Goal: Find contact information: Find contact information

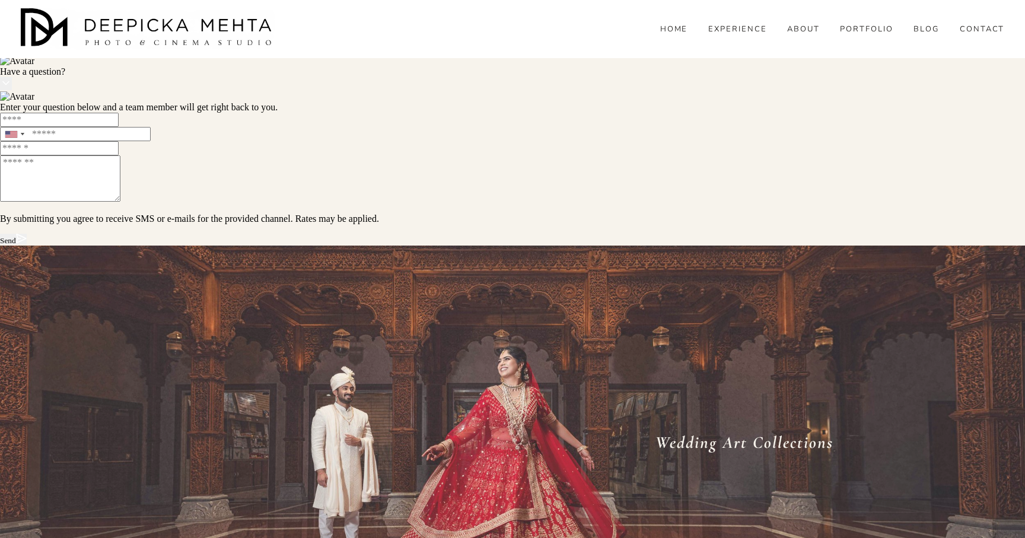
click at [986, 35] on link "CONTACT" at bounding box center [982, 29] width 45 height 11
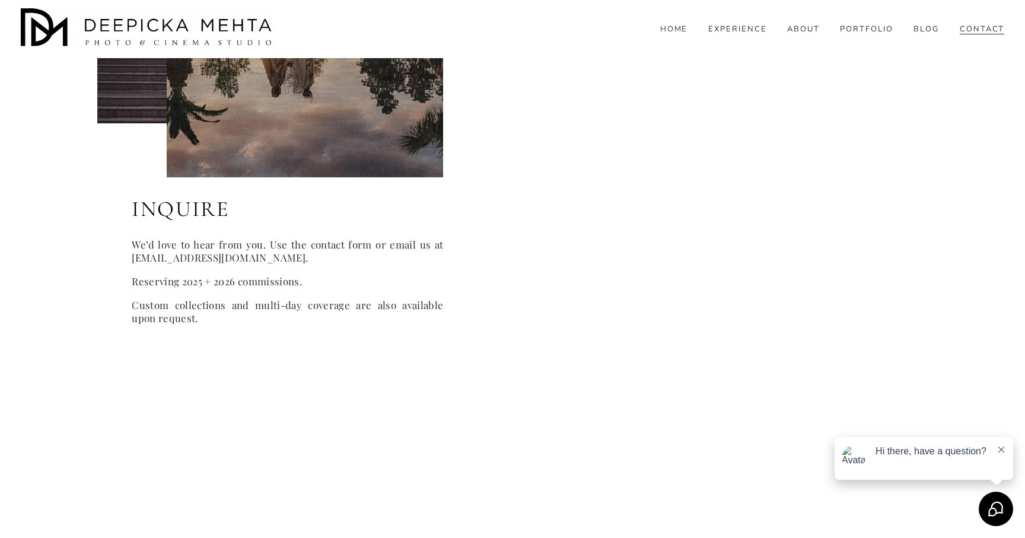
scroll to position [676, 0]
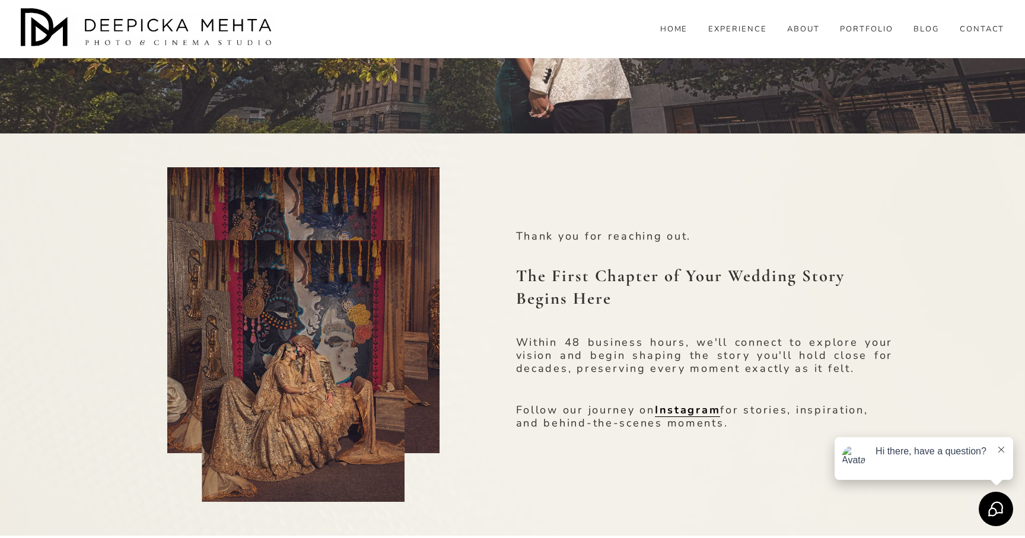
scroll to position [174, 0]
